Goal: Communication & Community: Ask a question

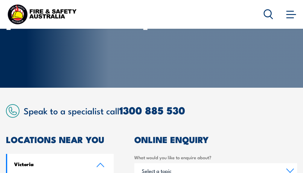
scroll to position [2, 0]
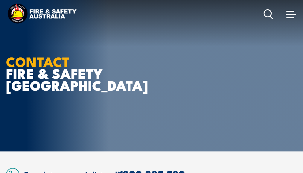
click at [288, 16] on span at bounding box center [291, 14] width 10 height 7
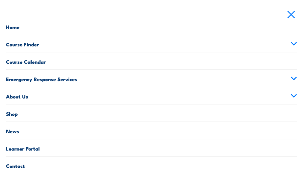
scroll to position [33, 0]
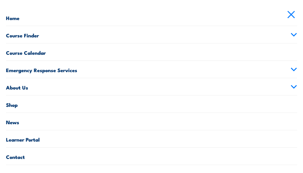
click at [16, 156] on link "Contact" at bounding box center [151, 155] width 291 height 17
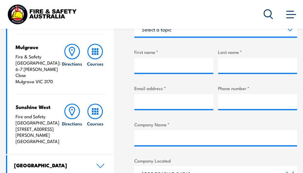
scroll to position [203, 0]
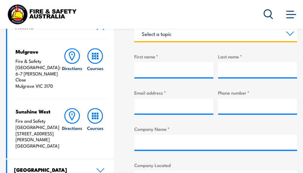
click at [290, 32] on select "Select a topic Training Emergency Response Services General Enquiry" at bounding box center [215, 33] width 163 height 15
select select "General Enquiry"
click at [134, 26] on select "Select a topic Training Emergency Response Services General Enquiry" at bounding box center [215, 33] width 163 height 15
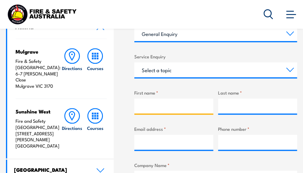
click at [144, 100] on input "First name *" at bounding box center [173, 105] width 79 height 15
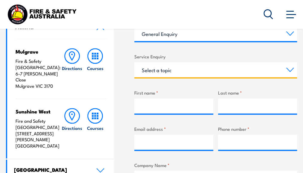
click at [286, 68] on select "Select a topic Assistance in completing an online enrolment booking Request a c…" at bounding box center [215, 69] width 163 height 15
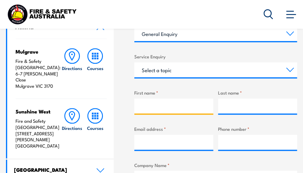
click at [145, 106] on input "First name *" at bounding box center [173, 105] width 79 height 15
type input "Paul"
type input "Bradley"
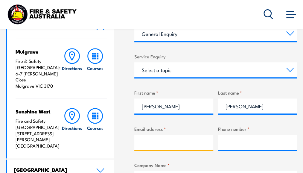
type input "paul.bradley@sekisuihouse.com.au"
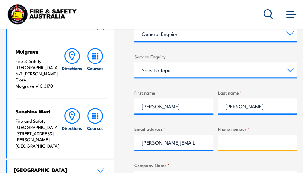
type input "0409439084"
type input "Sekishui House"
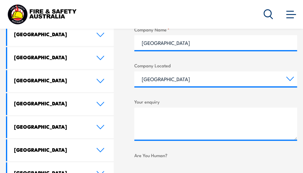
scroll to position [341, 0]
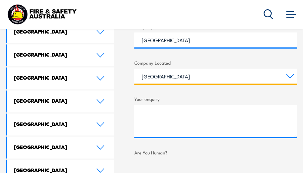
click at [290, 76] on select "Queensland New South Wales Australian Capital Territory Victoria South Australi…" at bounding box center [215, 75] width 163 height 15
select select "[GEOGRAPHIC_DATA]"
click at [134, 68] on select "Queensland New South Wales Australian Capital Territory Victoria South Australi…" at bounding box center [215, 75] width 163 height 15
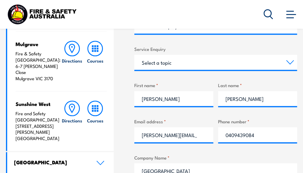
scroll to position [20, 0]
